Goal: Check status: Check status

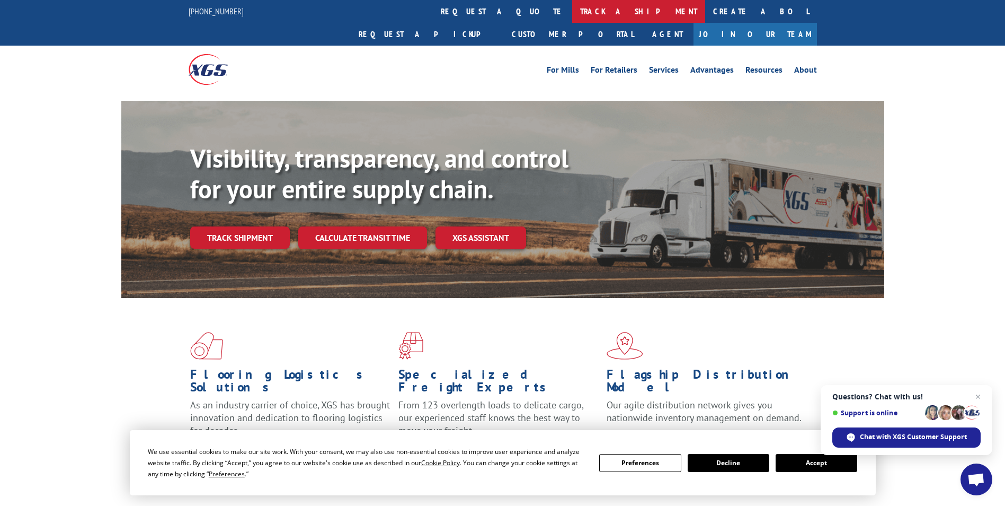
click at [572, 14] on link "track a shipment" at bounding box center [638, 11] width 133 height 23
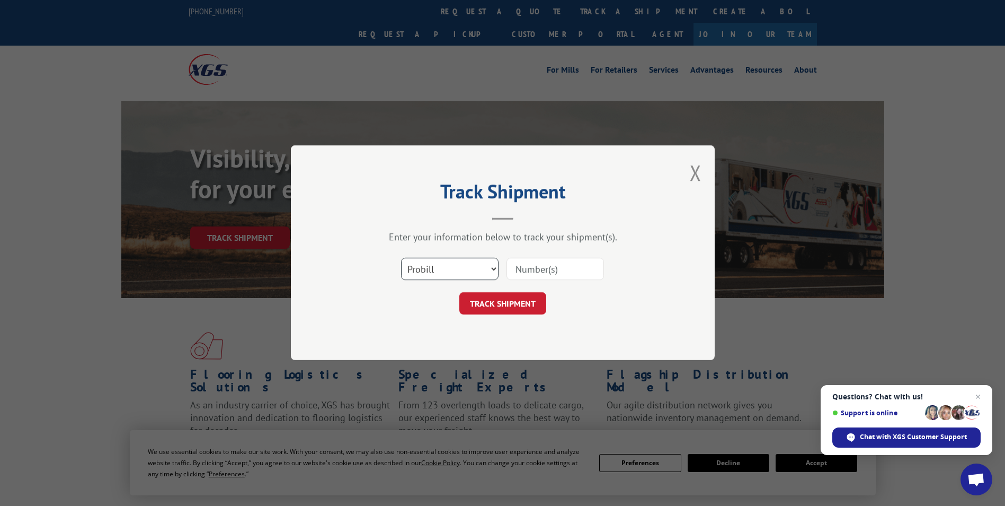
click at [454, 273] on select "Select category... Probill BOL PO" at bounding box center [450, 269] width 98 height 22
select select
click at [401, 258] on select "Select category... Probill BOL PO" at bounding box center [450, 269] width 98 height 22
click at [524, 268] on input at bounding box center [556, 269] width 98 height 22
paste input "17501796"
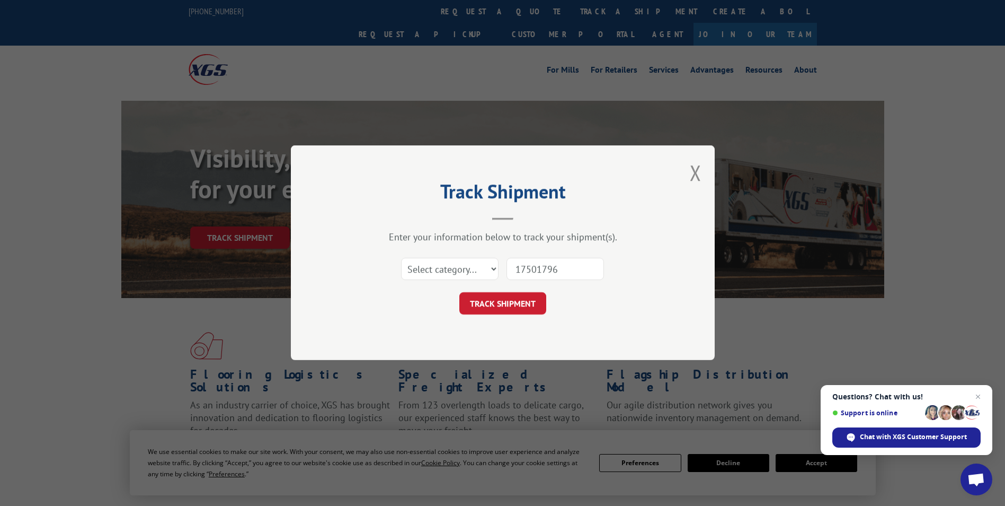
type input "17501796"
click at [450, 270] on select "Select category... Probill BOL PO" at bounding box center [450, 269] width 98 height 22
select select "bol"
click at [401, 258] on select "Select category... Probill BOL PO" at bounding box center [450, 269] width 98 height 22
click at [489, 307] on button "TRACK SHIPMENT" at bounding box center [502, 304] width 87 height 22
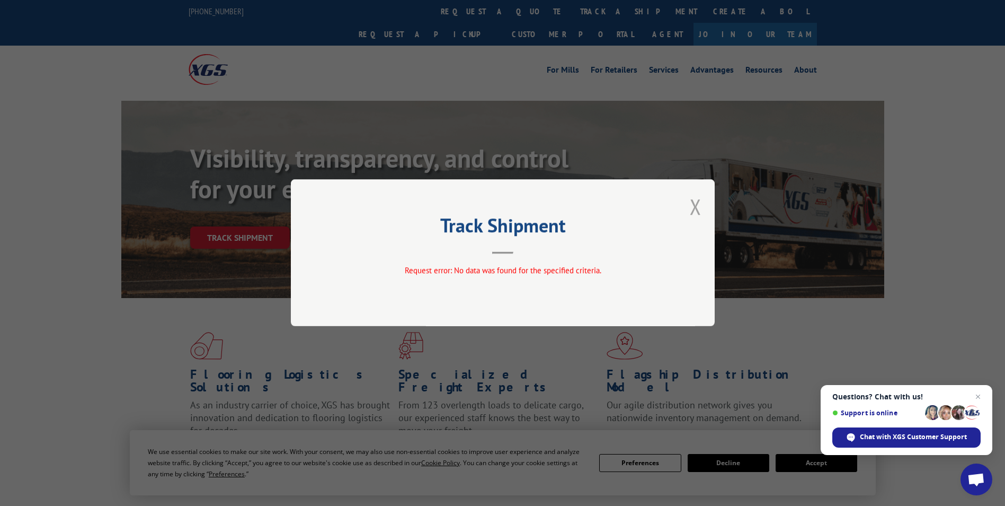
click at [695, 206] on button "Close modal" at bounding box center [696, 206] width 12 height 28
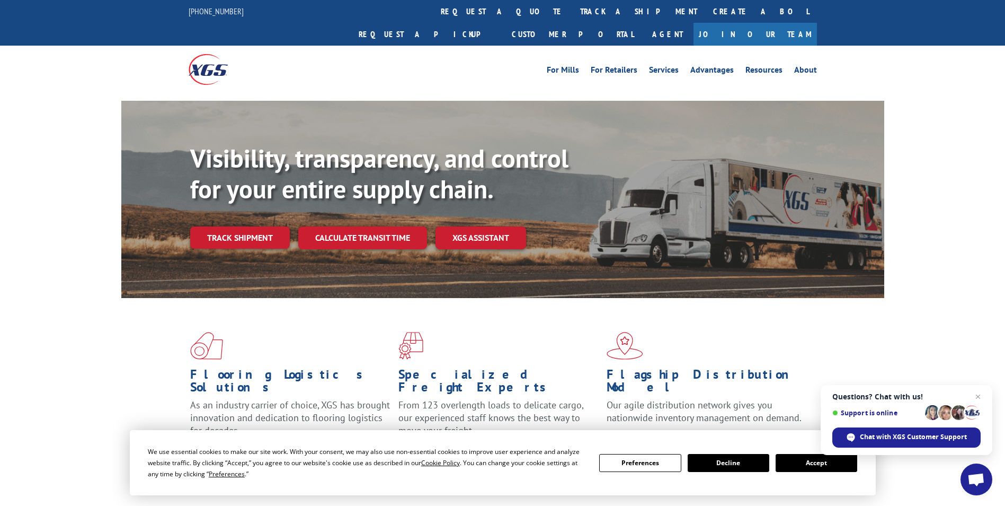
click at [788, 23] on link "Join Our Team" at bounding box center [755, 34] width 123 height 23
click at [705, 10] on link "Create a BOL" at bounding box center [761, 11] width 112 height 23
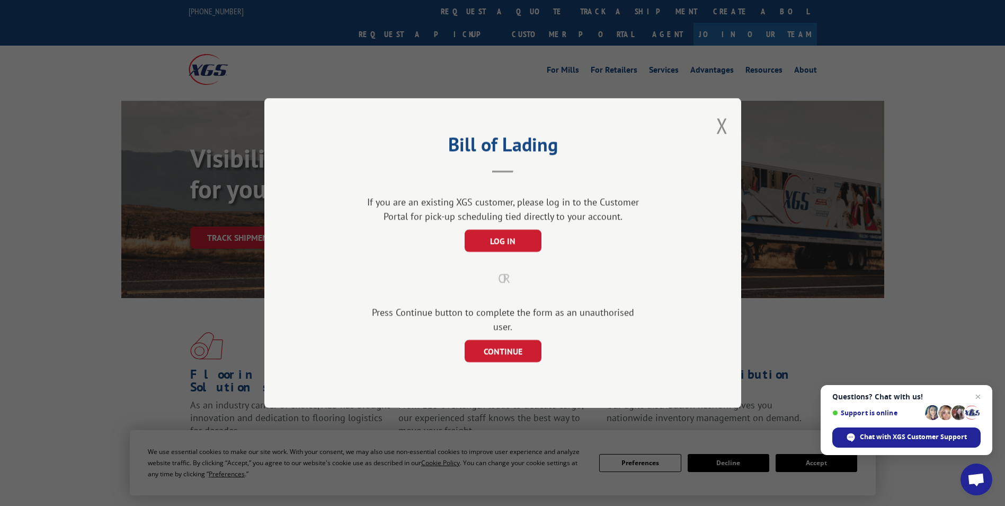
click at [482, 10] on div "Bill of Lading If you are an existing XGS customer, please log in to the Custom…" at bounding box center [502, 253] width 1005 height 506
click at [718, 128] on button "Close modal" at bounding box center [723, 125] width 12 height 28
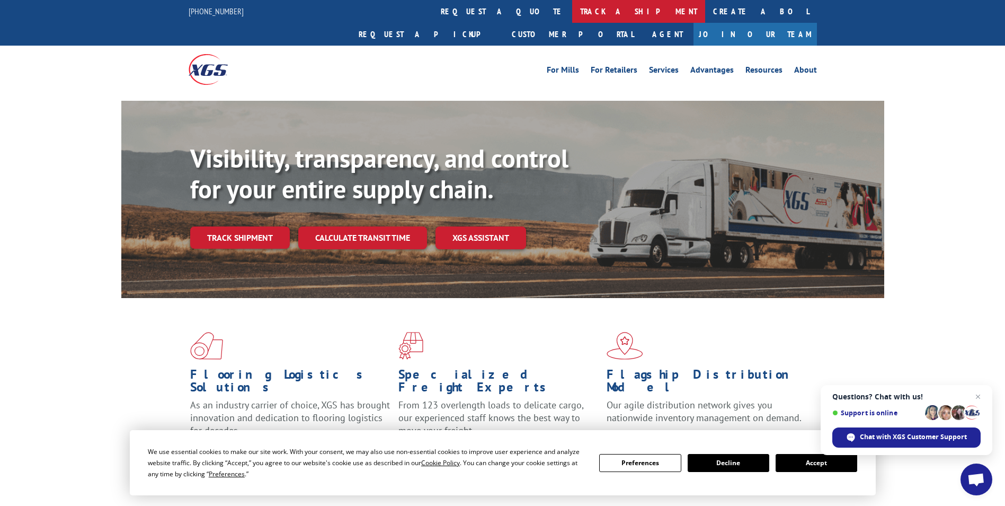
click at [572, 6] on link "track a shipment" at bounding box center [638, 11] width 133 height 23
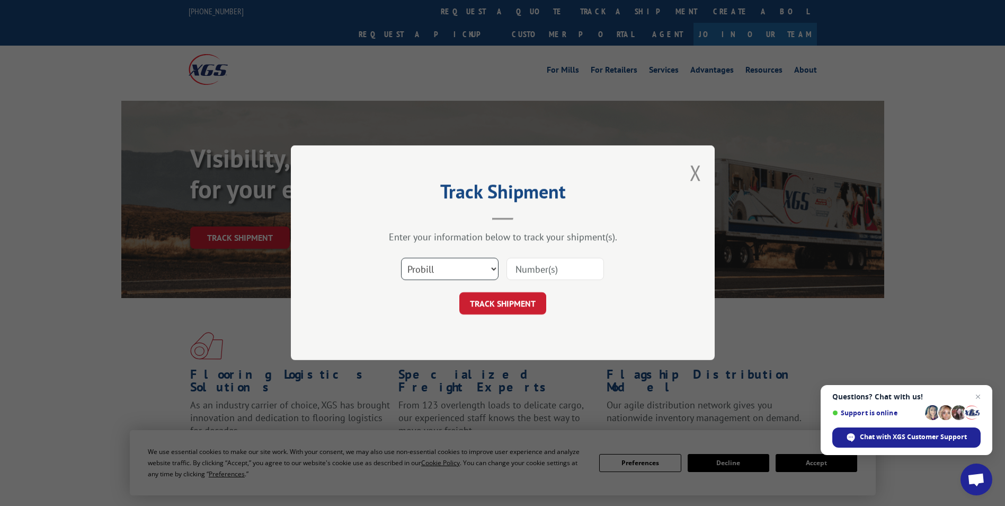
click at [448, 268] on select "Select category... Probill BOL PO" at bounding box center [450, 269] width 98 height 22
click at [401, 258] on select "Select category... Probill BOL PO" at bounding box center [450, 269] width 98 height 22
click at [546, 279] on input at bounding box center [556, 269] width 98 height 22
paste input "17501796"
type input "17501796"
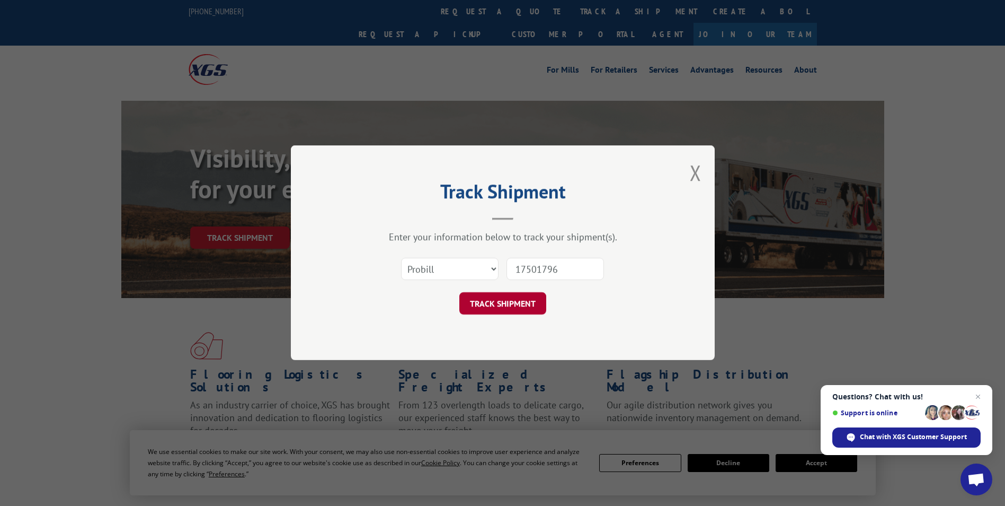
click at [505, 298] on button "TRACK SHIPMENT" at bounding box center [502, 304] width 87 height 22
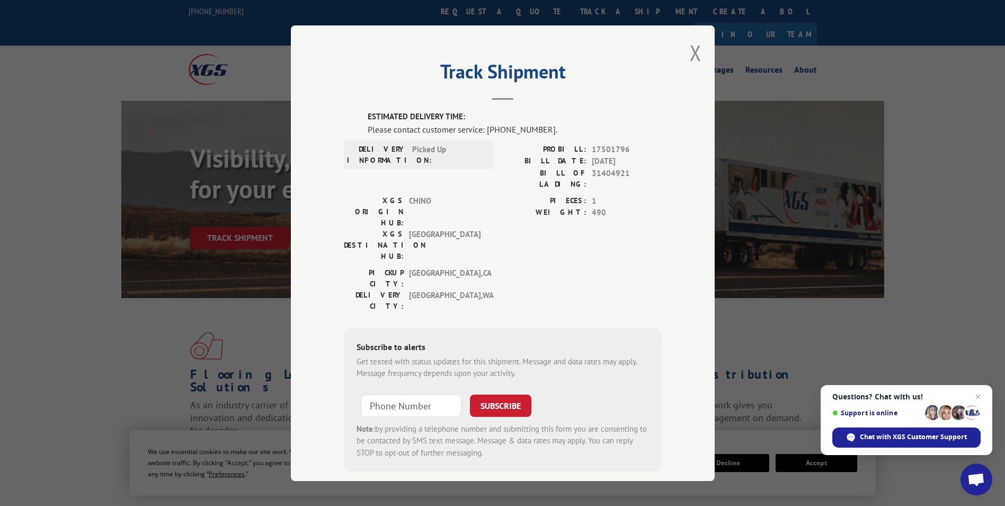
scroll to position [1, 0]
click at [690, 54] on button "Close modal" at bounding box center [696, 52] width 12 height 28
